Goal: Task Accomplishment & Management: Manage account settings

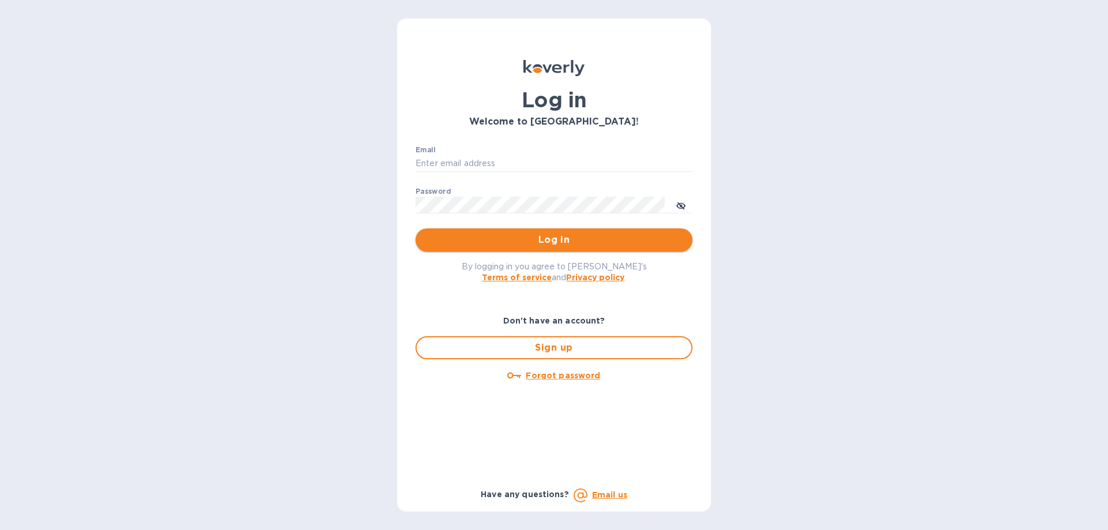
type input "devins@arborwayimports.com"
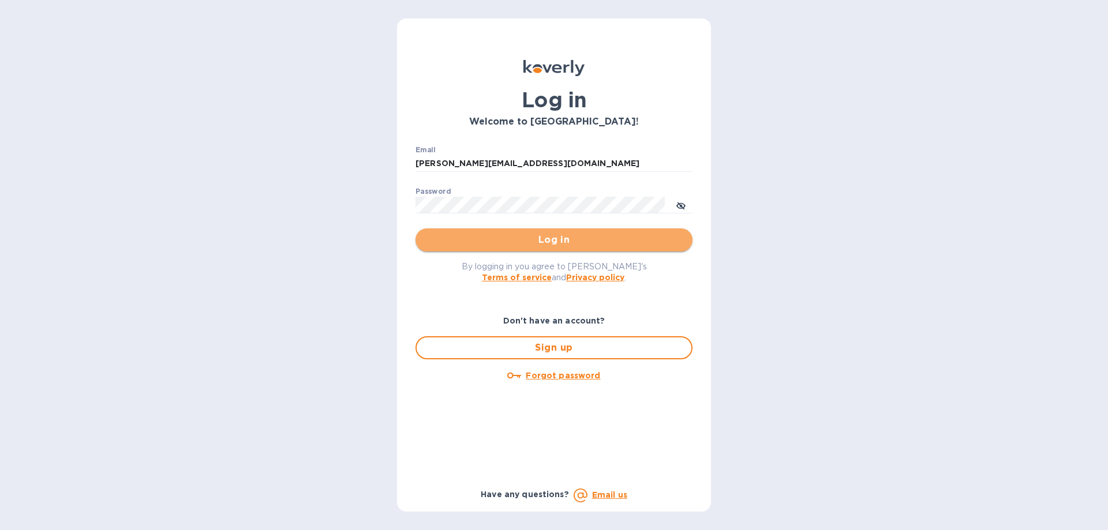
click at [613, 241] on span "Log in" at bounding box center [554, 240] width 258 height 14
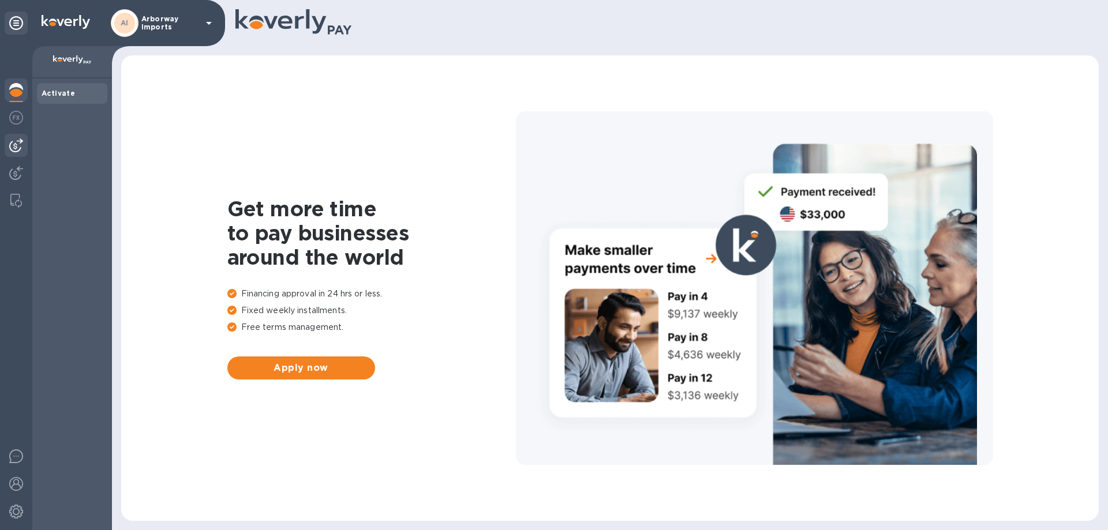
click at [7, 140] on div at bounding box center [16, 145] width 23 height 23
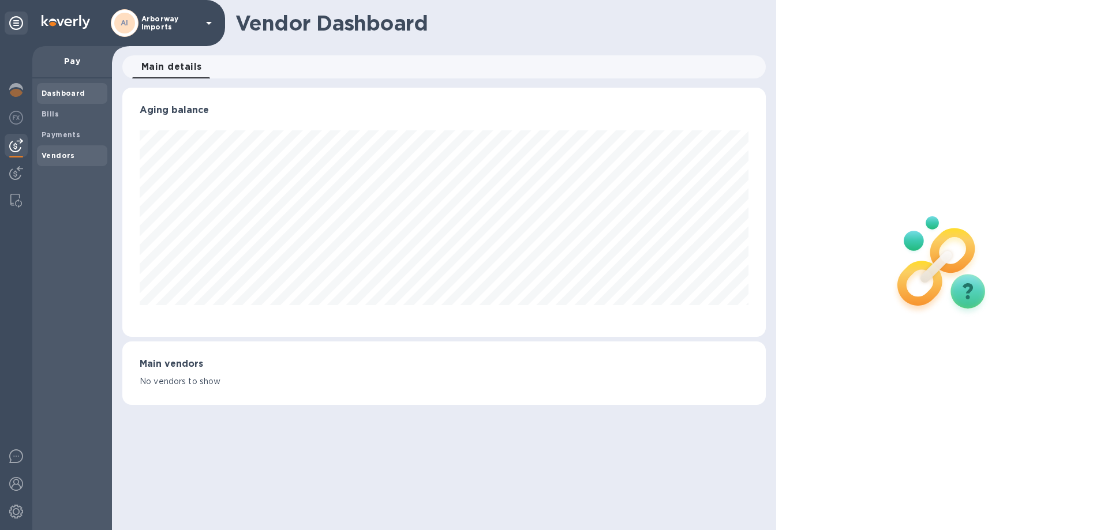
scroll to position [249, 643]
click at [57, 162] on div "Vendors" at bounding box center [72, 155] width 70 height 21
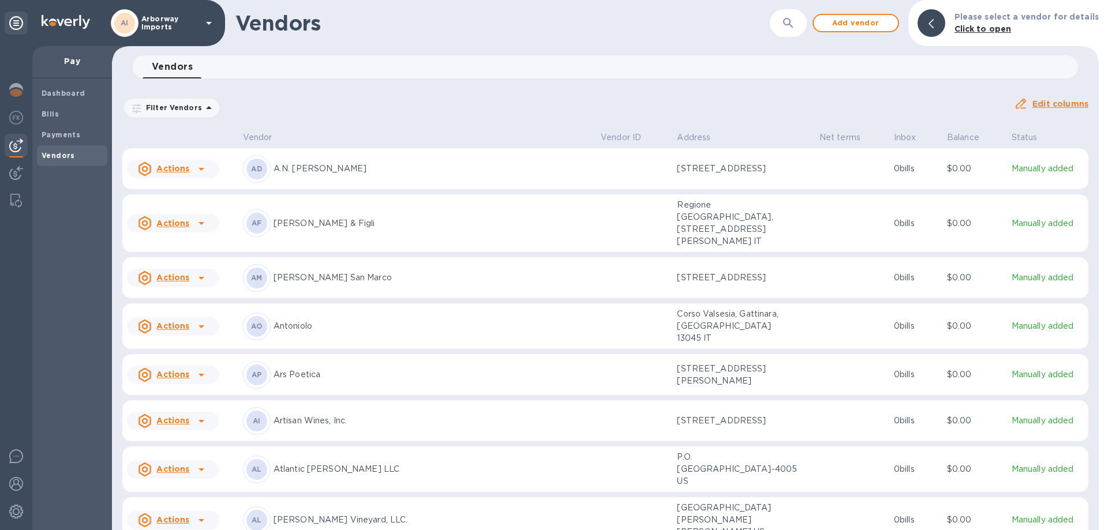
click at [358, 463] on p "Atlantic [PERSON_NAME] LLC" at bounding box center [432, 469] width 318 height 12
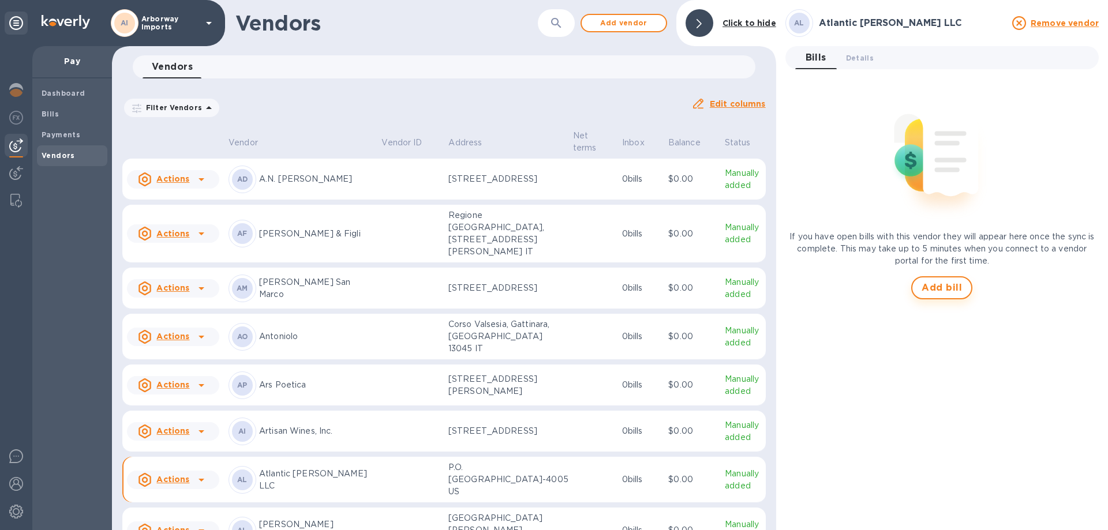
click at [958, 285] on span "Add bill" at bounding box center [941, 288] width 40 height 14
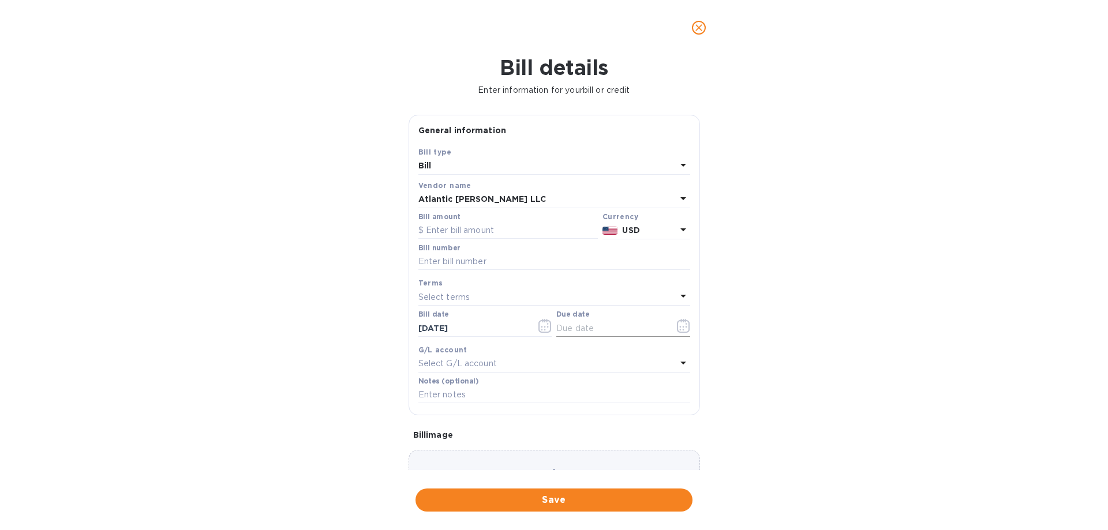
click at [681, 329] on icon "button" at bounding box center [683, 326] width 13 height 14
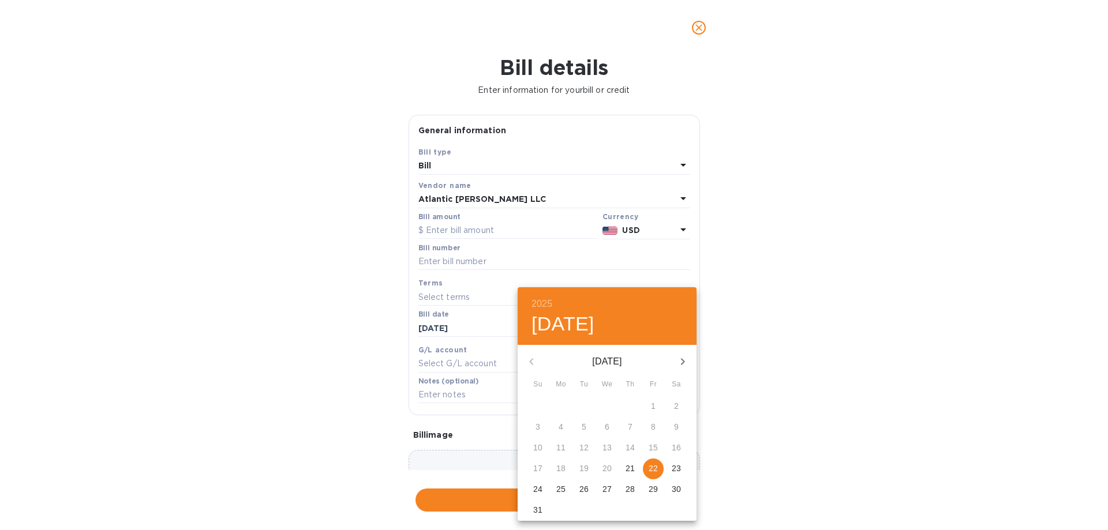
click at [655, 463] on p "22" at bounding box center [652, 469] width 9 height 12
type input "[DATE]"
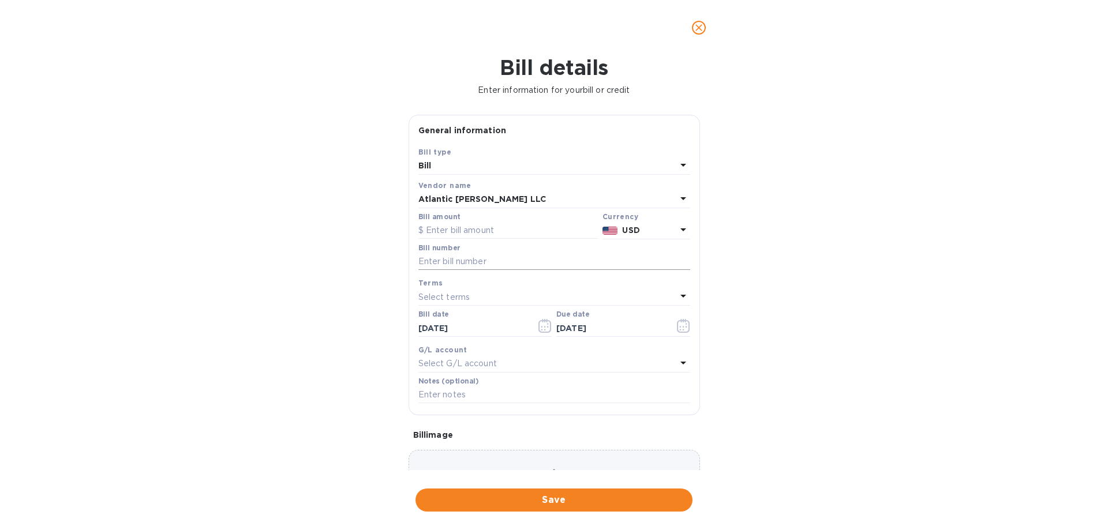
click at [462, 265] on input "text" at bounding box center [554, 261] width 272 height 17
click at [524, 262] on input "[STREET_ADDRESS], [DATE] Rent" at bounding box center [554, 261] width 272 height 17
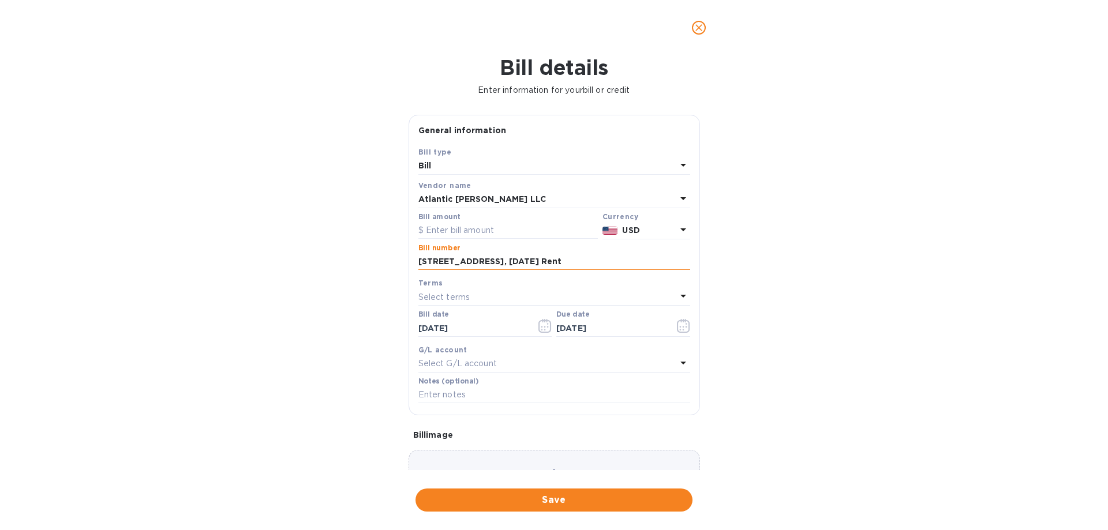
click at [524, 262] on input "[STREET_ADDRESS], [DATE] Rent" at bounding box center [554, 261] width 272 height 17
click at [526, 260] on input "[STREET_ADDRESS], [DATE] Rent" at bounding box center [554, 261] width 272 height 17
type input "[STREET_ADDRESS], [DATE] Rent"
click at [494, 230] on input "text" at bounding box center [507, 230] width 179 height 17
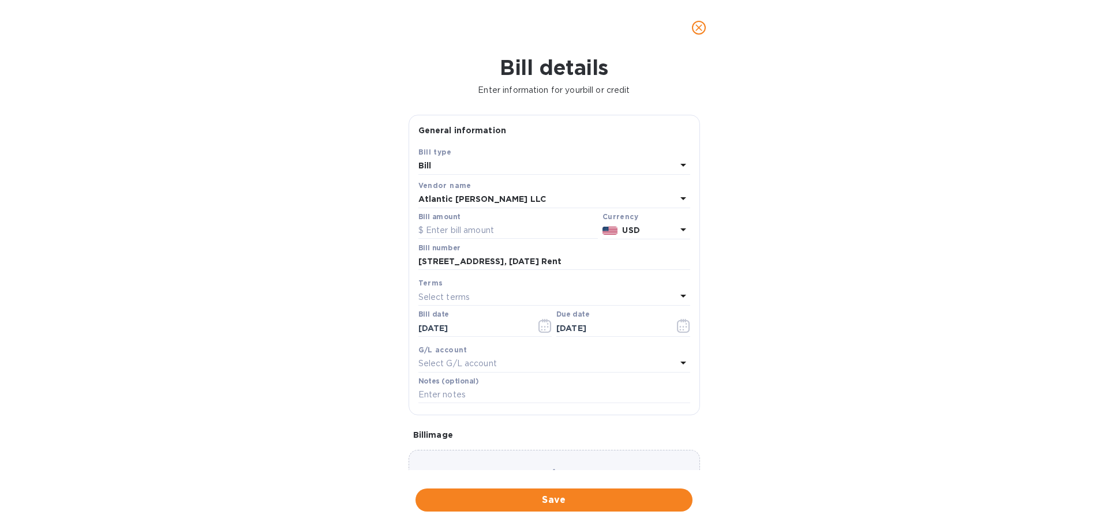
click at [621, 464] on div "Choose a bill and drag it here" at bounding box center [553, 491] width 291 height 83
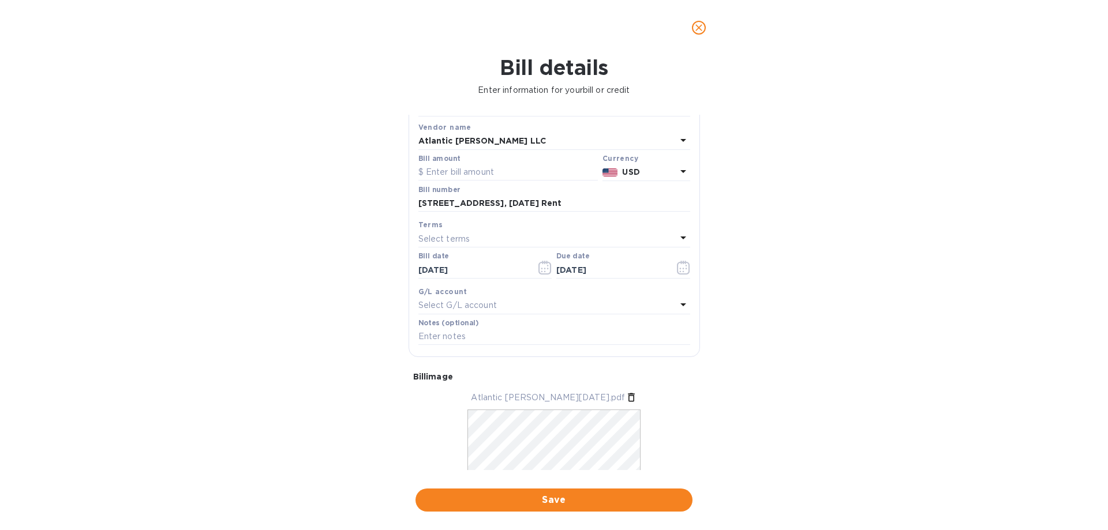
scroll to position [112, 0]
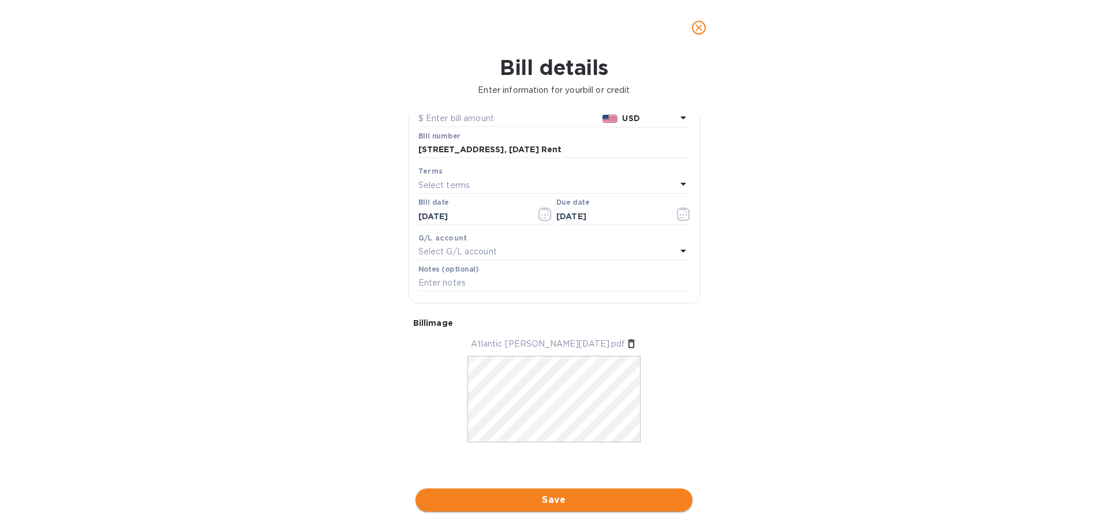
click at [583, 494] on span "Save" at bounding box center [554, 500] width 258 height 14
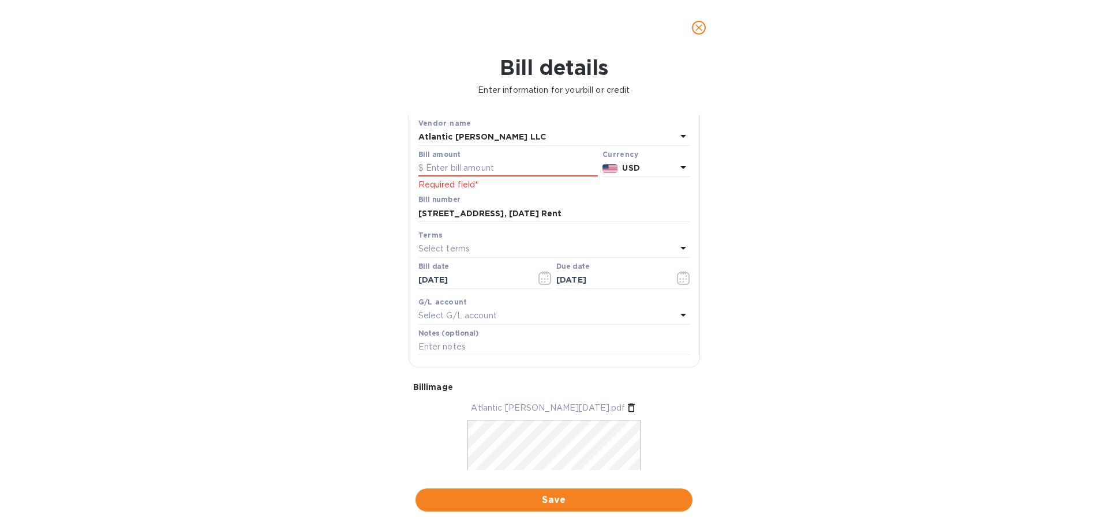
scroll to position [0, 0]
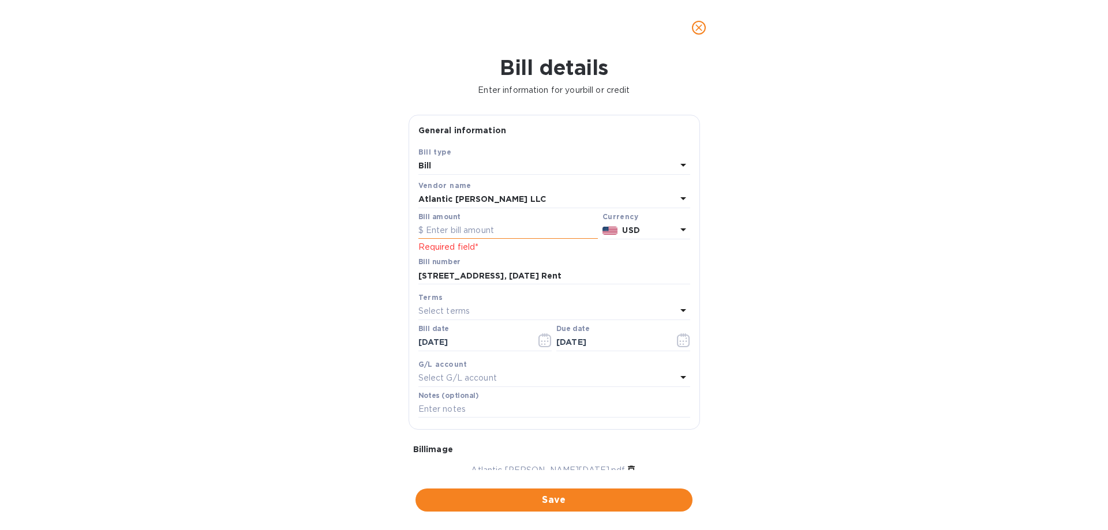
click at [463, 231] on input "text" at bounding box center [507, 230] width 179 height 17
type input "15,125.30"
click at [506, 504] on span "Save" at bounding box center [554, 500] width 258 height 14
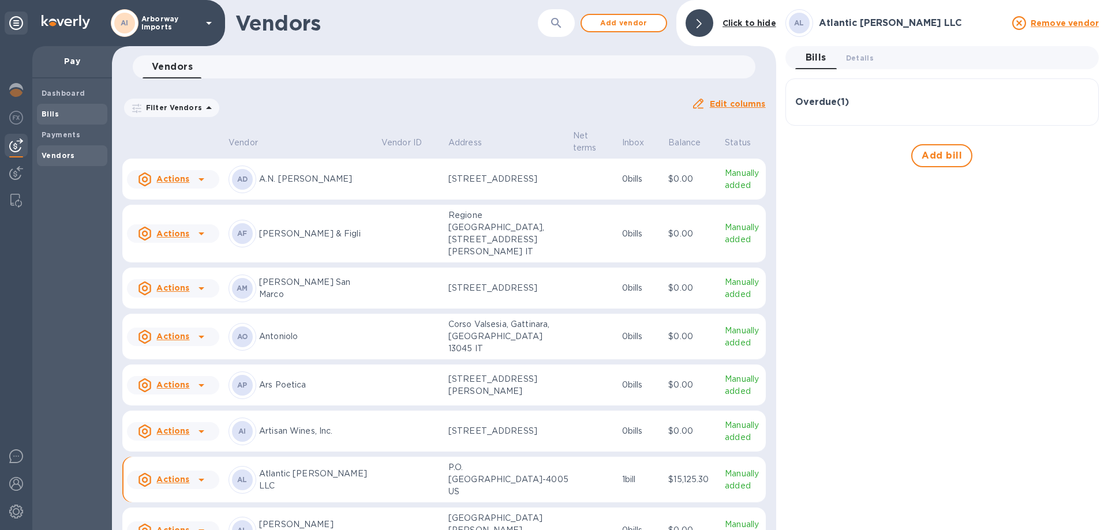
click at [80, 121] on div "Bills" at bounding box center [72, 114] width 70 height 21
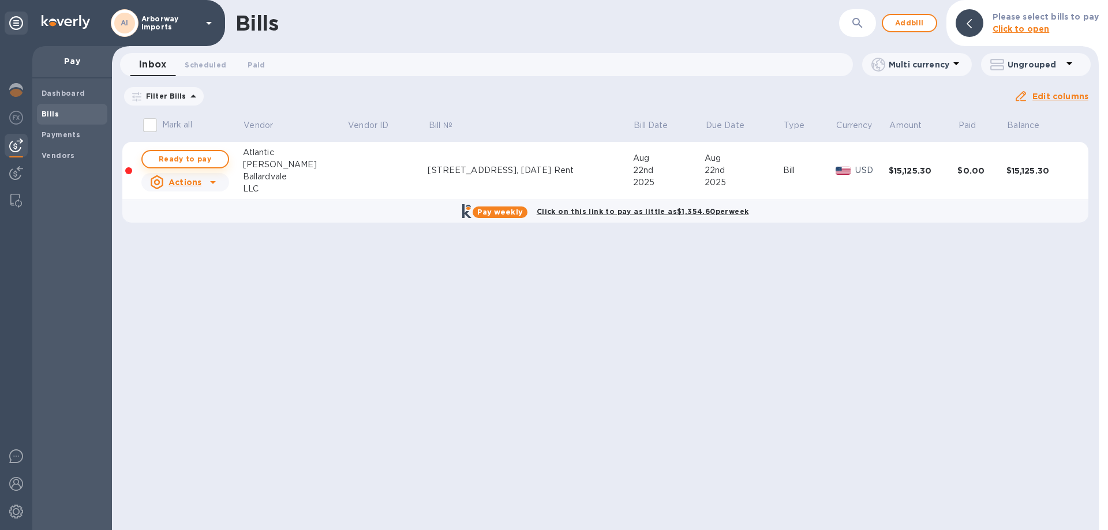
click at [215, 159] on span "Ready to pay" at bounding box center [185, 159] width 67 height 14
checkbox input "true"
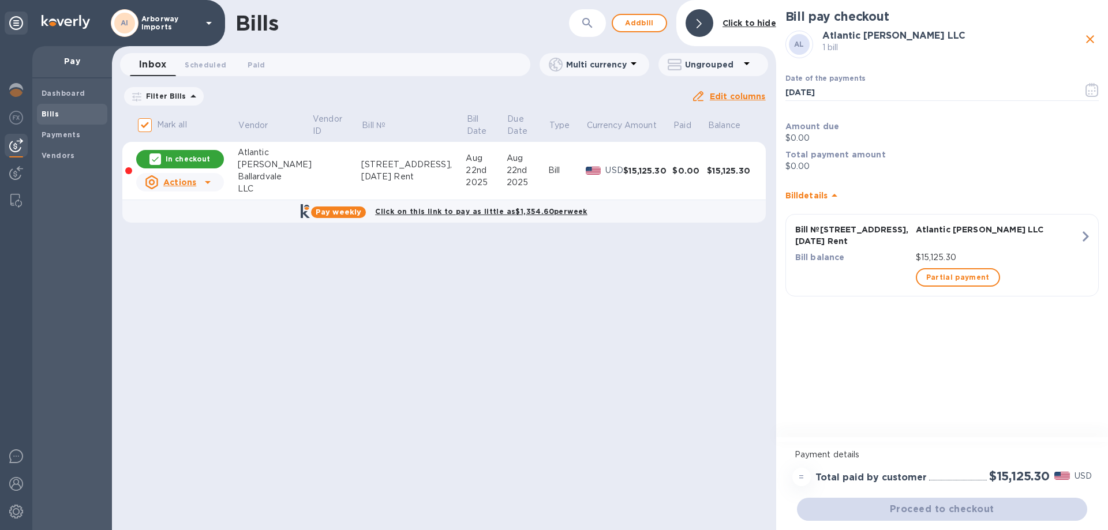
click at [963, 506] on div "Proceed to checkout" at bounding box center [941, 510] width 295 height 28
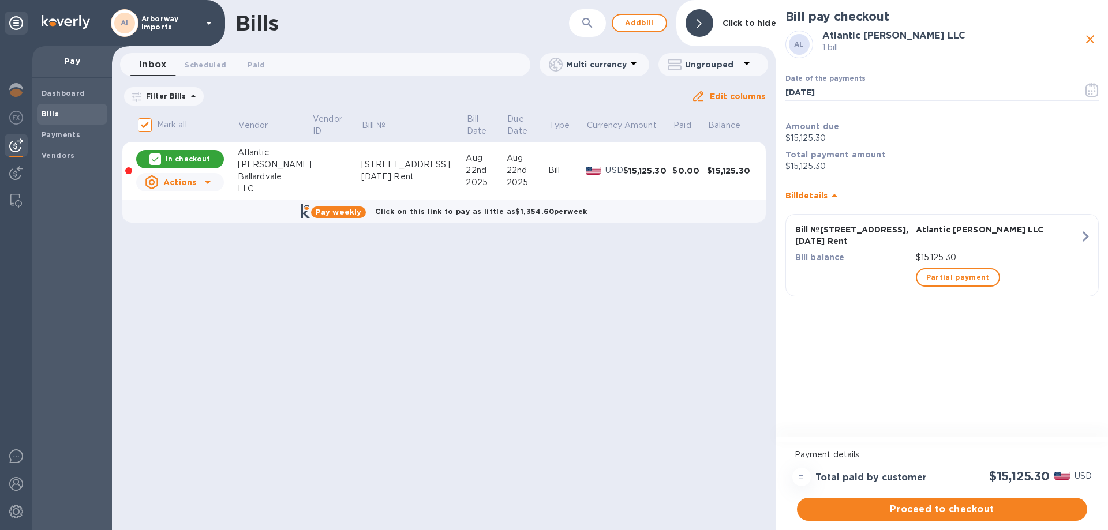
click at [963, 506] on span "Proceed to checkout" at bounding box center [942, 509] width 272 height 14
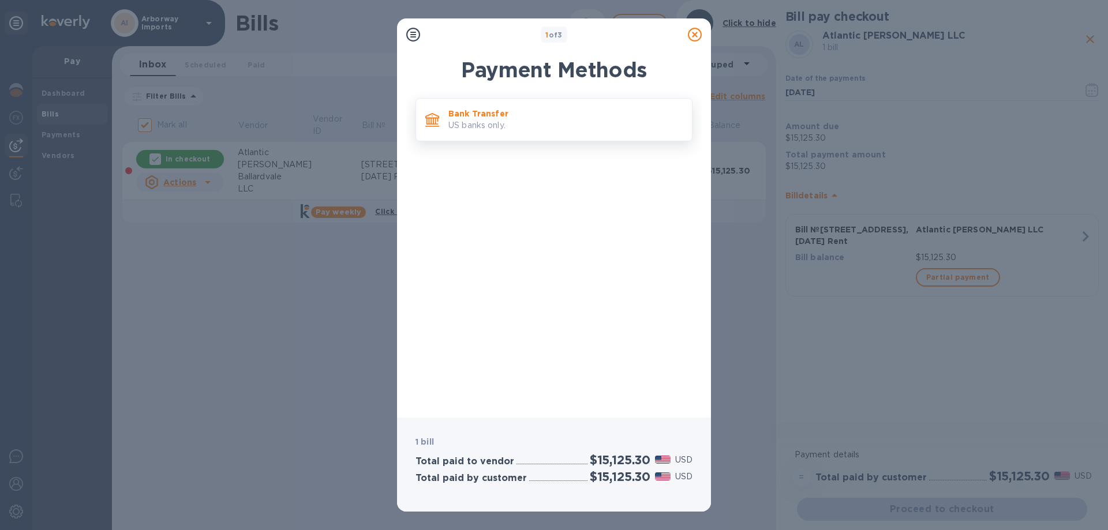
click at [467, 118] on p "Bank Transfer" at bounding box center [565, 114] width 234 height 12
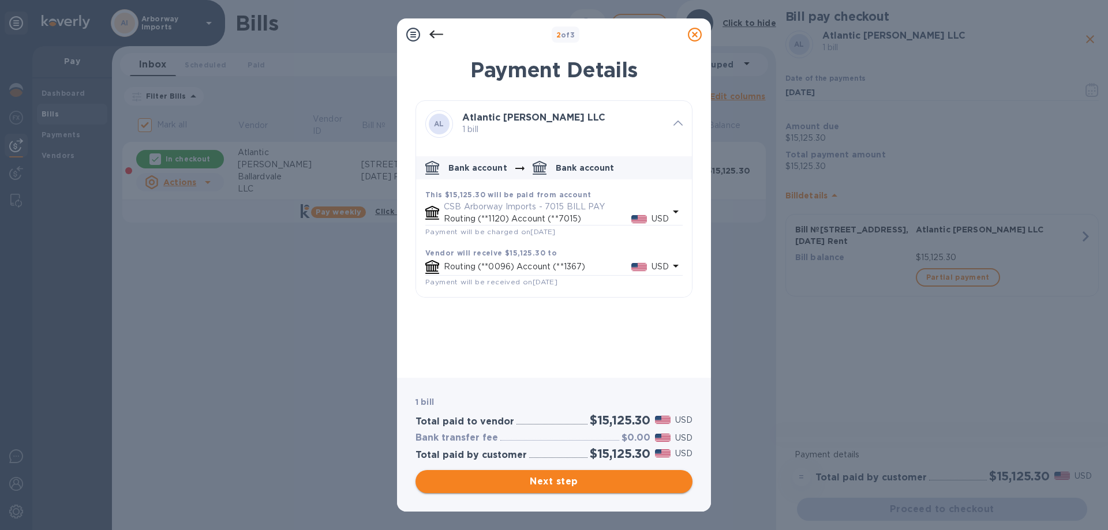
click at [622, 474] on button "Next step" at bounding box center [553, 481] width 277 height 23
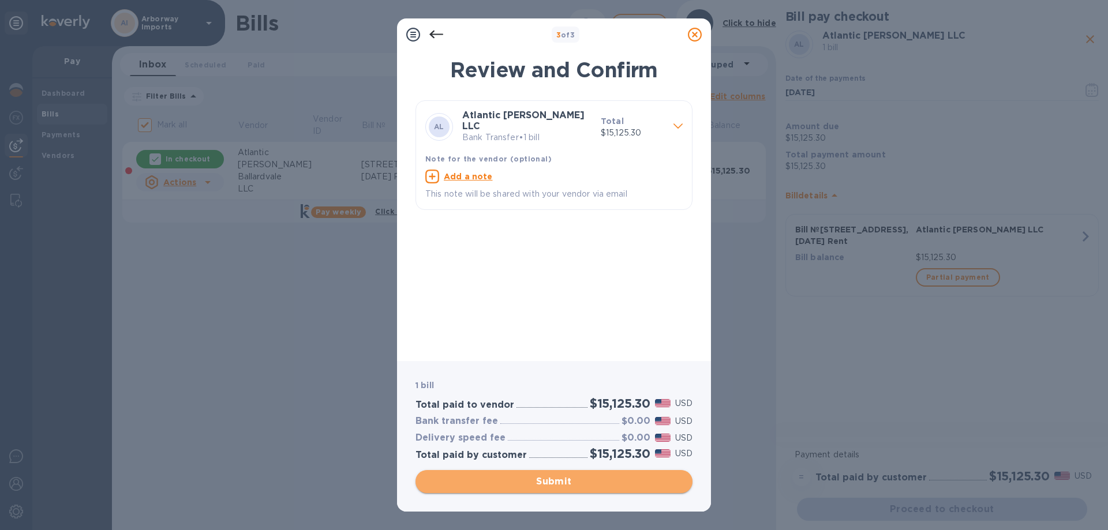
click at [588, 478] on span "Submit" at bounding box center [554, 482] width 258 height 14
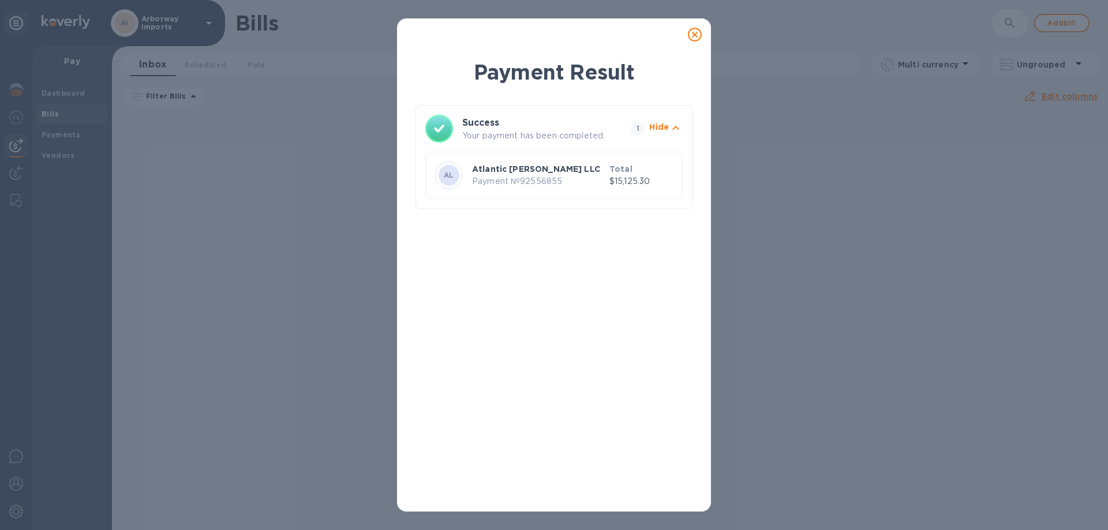
click at [691, 31] on icon at bounding box center [695, 35] width 14 height 14
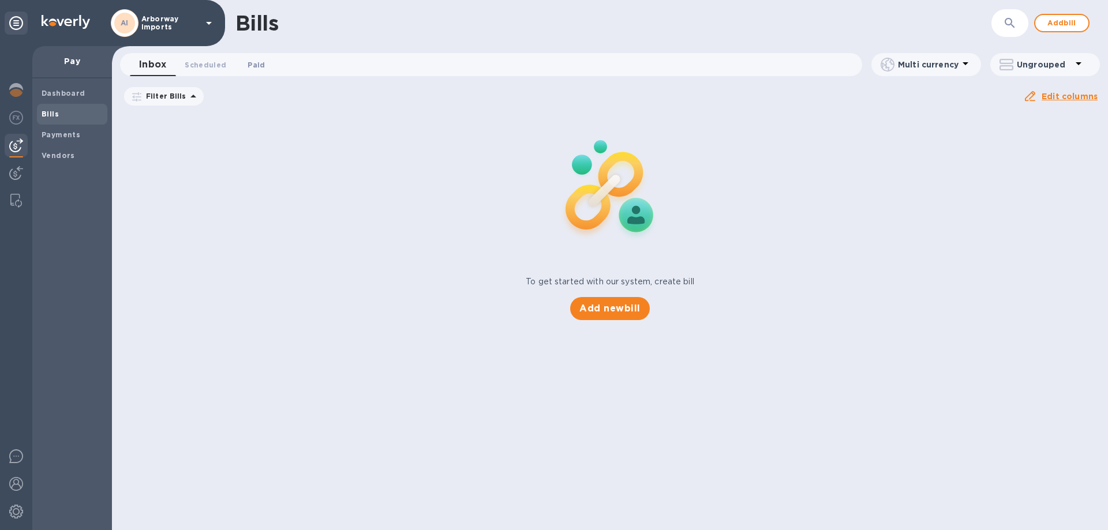
click at [256, 70] on span "Paid 0" at bounding box center [255, 65] width 17 height 12
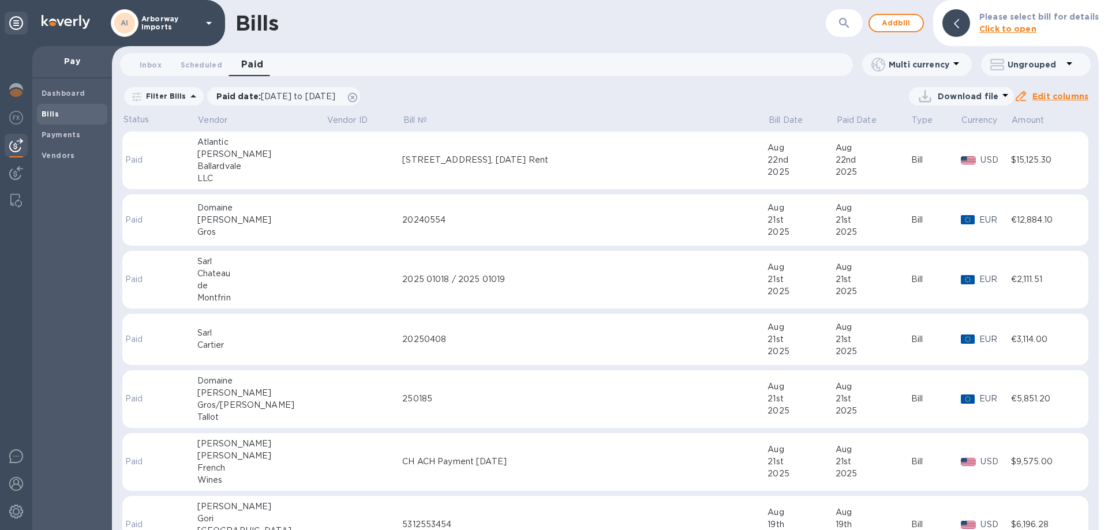
click at [654, 174] on td "[STREET_ADDRESS], [DATE] Rent" at bounding box center [584, 161] width 365 height 58
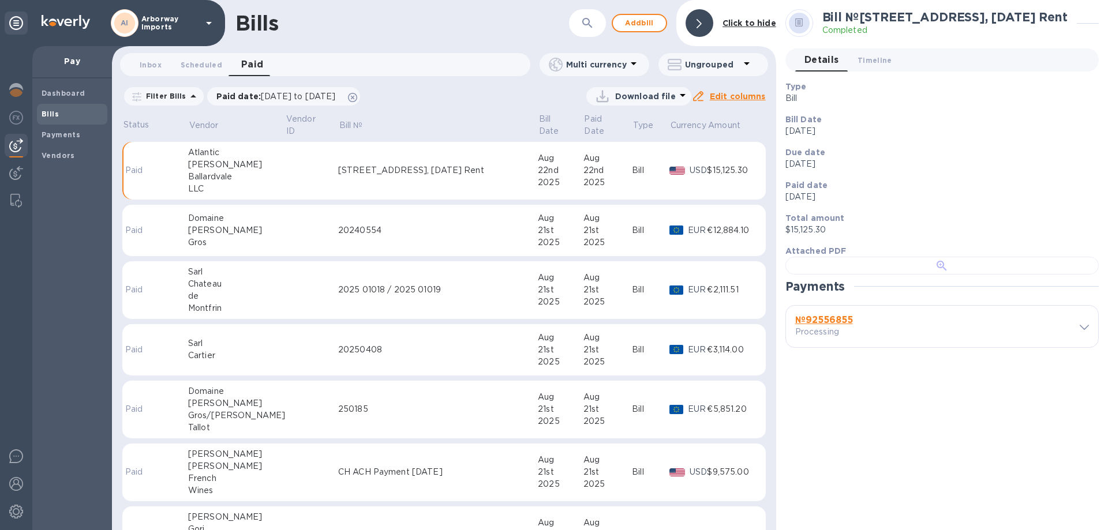
scroll to position [223, 0]
click at [826, 325] on b "№ 92556855" at bounding box center [824, 319] width 58 height 11
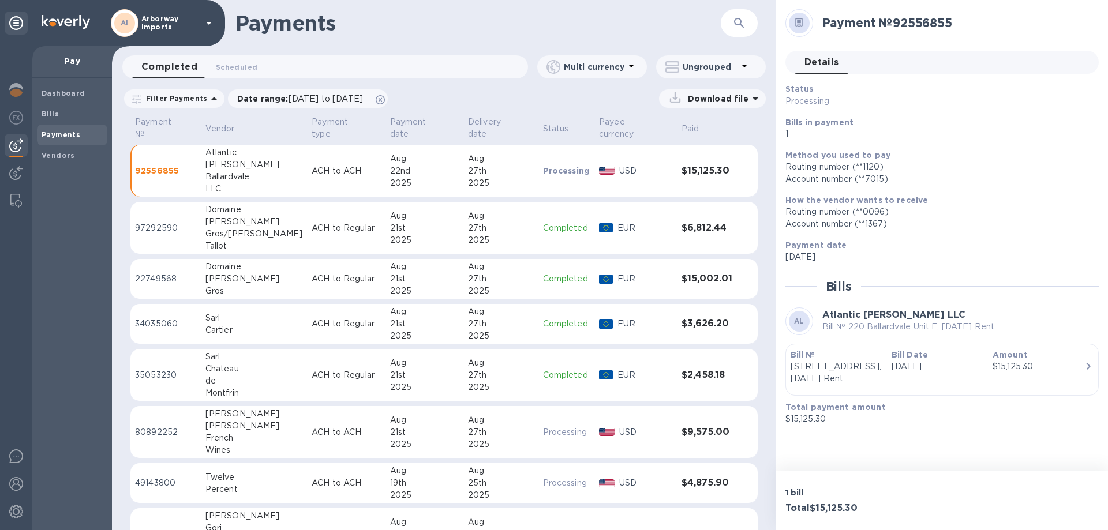
click at [919, 367] on p "[DATE]" at bounding box center [937, 367] width 92 height 12
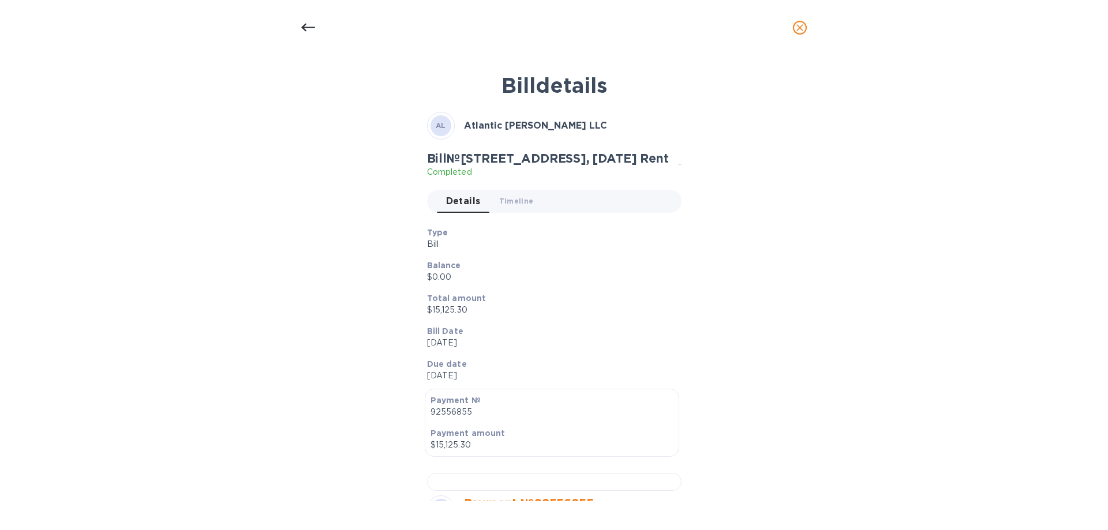
click at [648, 313] on p "$15,125.30" at bounding box center [549, 310] width 245 height 12
